Goal: Task Accomplishment & Management: Manage account settings

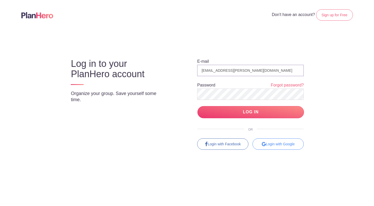
drag, startPoint x: 248, startPoint y: 71, endPoint x: 198, endPoint y: 59, distance: 51.6
click at [198, 60] on form "E-mail page.bertelsen@gmail.com Password Forgot password? LOG IN" at bounding box center [250, 88] width 107 height 60
type input "procurement@highlandpto.org"
click at [252, 111] on input "LOG IN" at bounding box center [251, 112] width 107 height 12
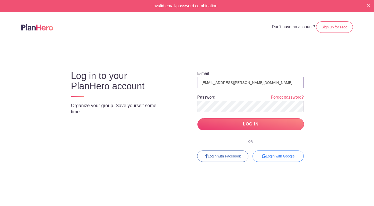
drag, startPoint x: 249, startPoint y: 83, endPoint x: 217, endPoint y: 70, distance: 35.0
click at [217, 71] on form "E-mail [EMAIL_ADDRESS][PERSON_NAME][DOMAIN_NAME] Password Forgot password? LOG …" at bounding box center [250, 101] width 107 height 60
type input "[EMAIL_ADDRESS][DOMAIN_NAME]"
click at [252, 124] on input "LOG IN" at bounding box center [251, 124] width 107 height 12
type input "[EMAIL_ADDRESS][PERSON_NAME][DOMAIN_NAME]"
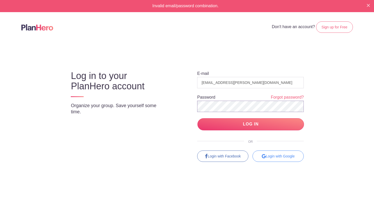
click at [180, 93] on div "E-mail page.bertelsen@gmail.com Password Forgot password? LOG IN OR Login with …" at bounding box center [246, 111] width 136 height 100
click at [198, 118] on input "LOG IN" at bounding box center [251, 124] width 107 height 12
click at [255, 82] on input "[EMAIL_ADDRESS][PERSON_NAME][DOMAIN_NAME]" at bounding box center [250, 82] width 107 height 11
type input "p"
type input "[EMAIL_ADDRESS][DOMAIN_NAME]"
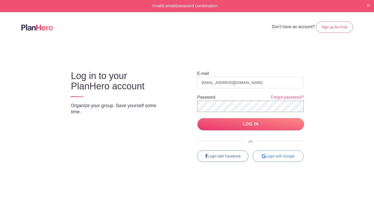
click at [198, 118] on input "LOG IN" at bounding box center [251, 124] width 107 height 12
